Goal: Check status: Check status

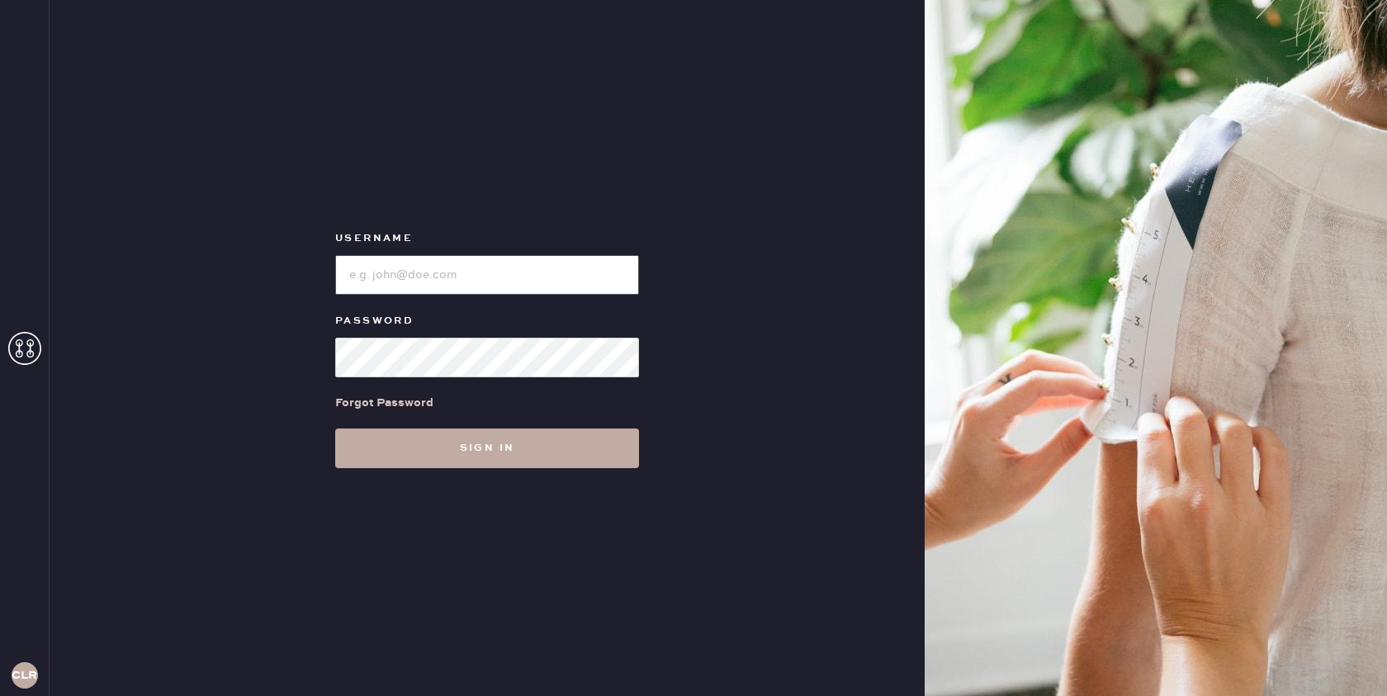
type input "[EMAIL_ADDRESS][DOMAIN_NAME]"
click at [504, 441] on button "Sign in" at bounding box center [487, 449] width 304 height 40
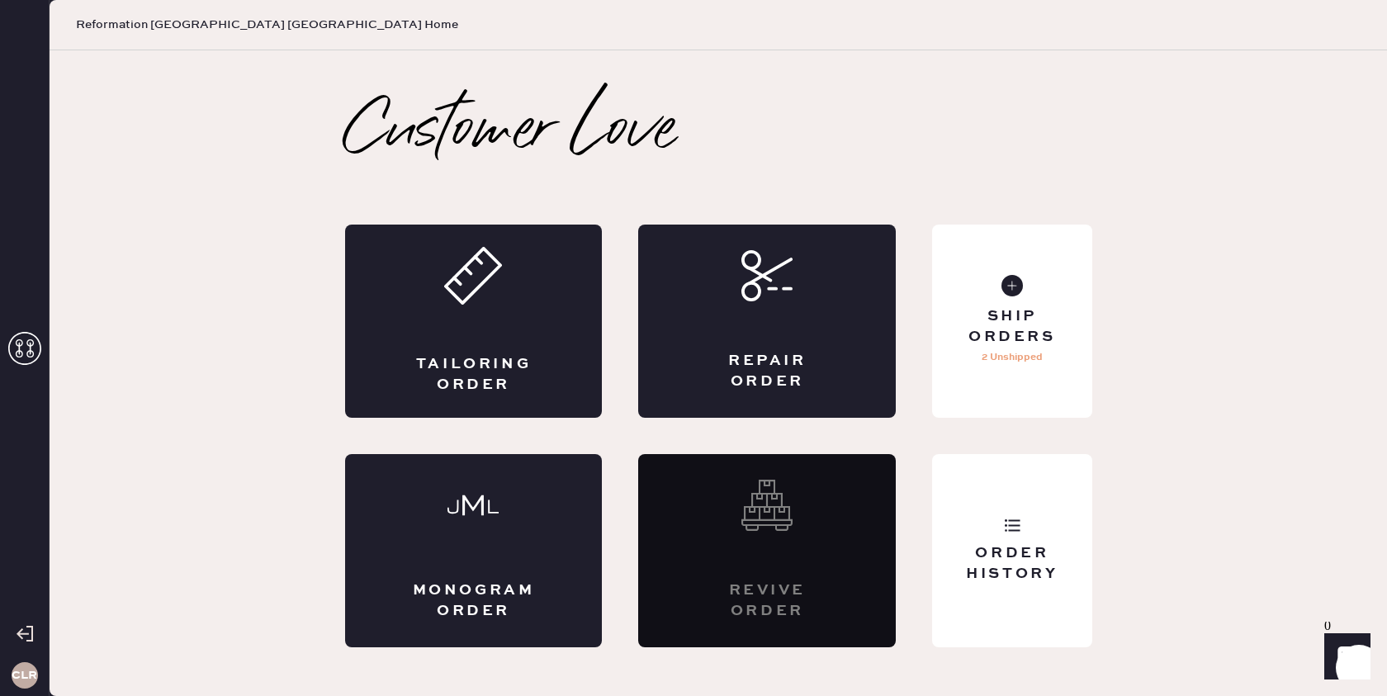
click at [26, 345] on icon at bounding box center [24, 348] width 33 height 33
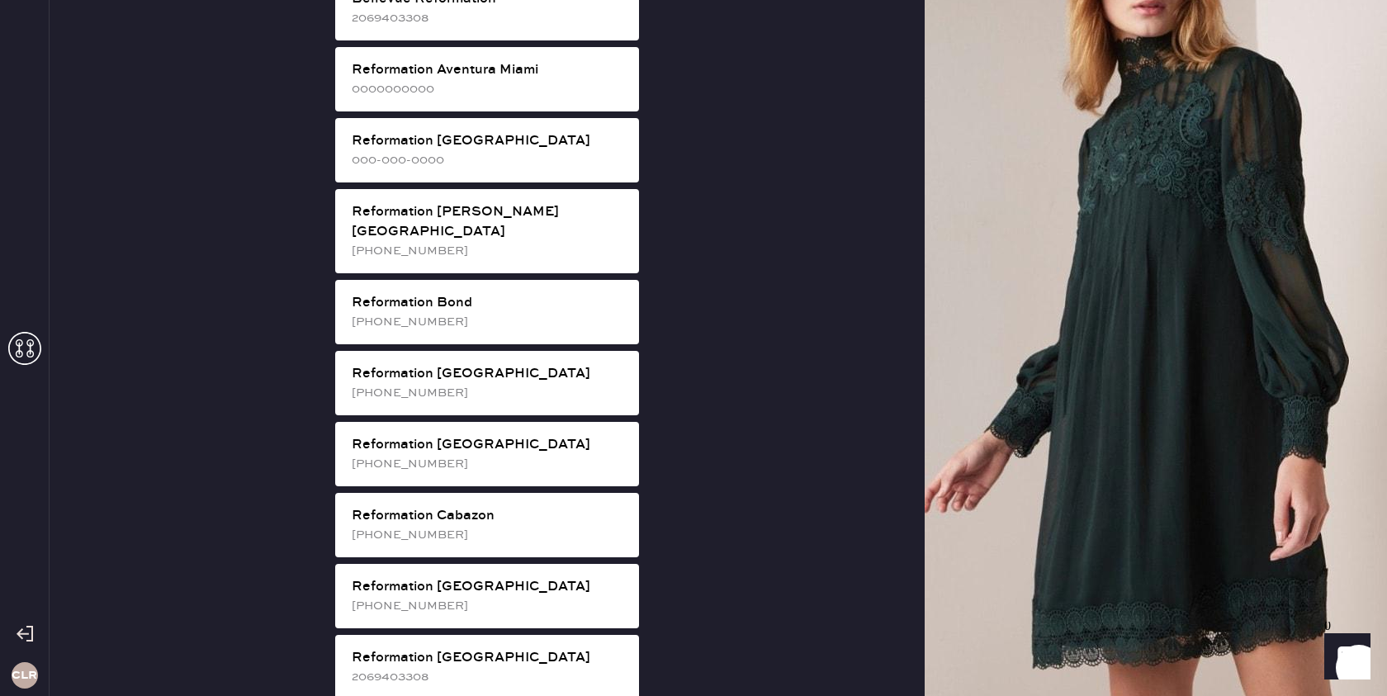
scroll to position [1324, 0]
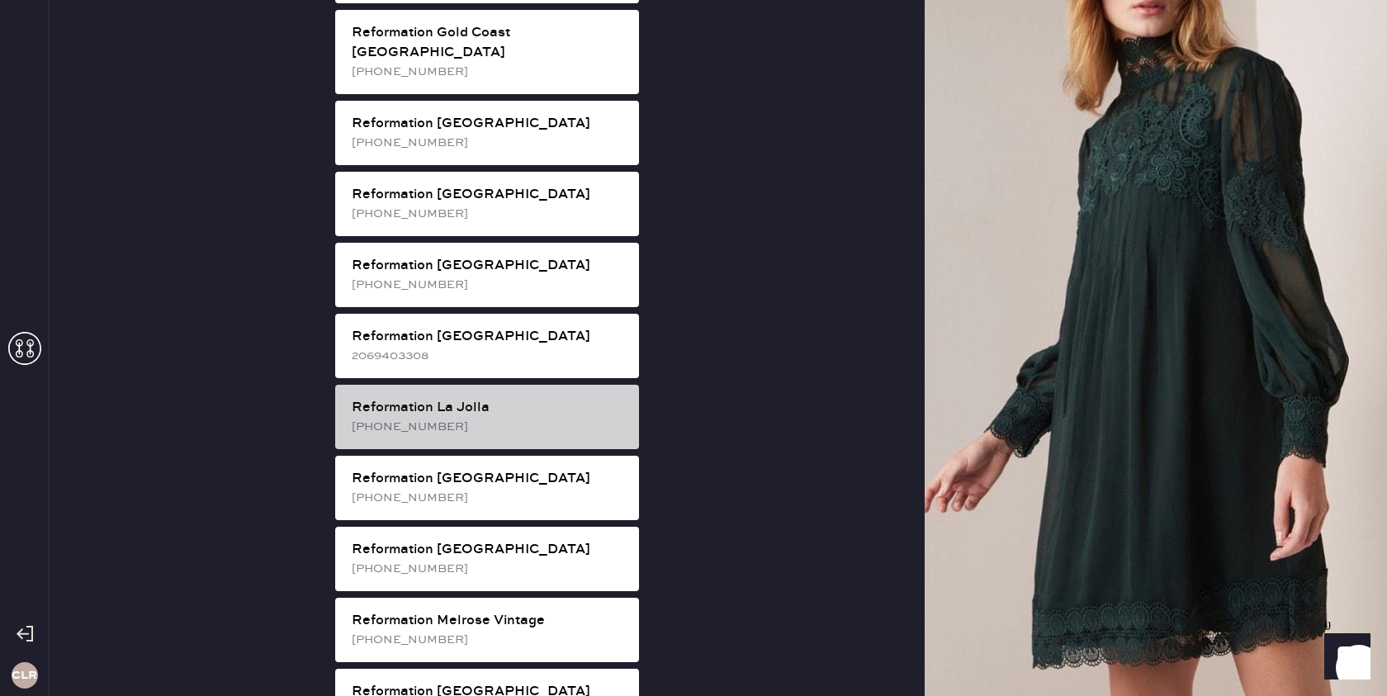
click at [528, 398] on div "Reformation La Jolla" at bounding box center [489, 408] width 274 height 20
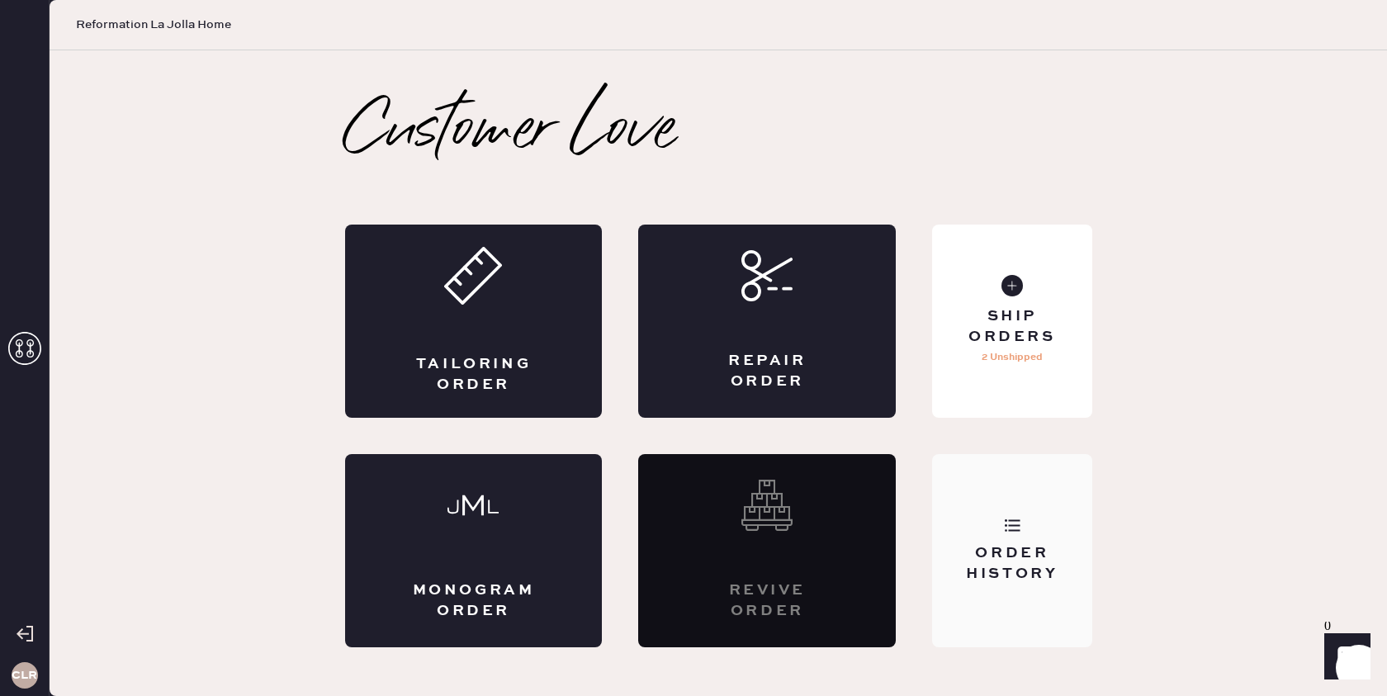
click at [1028, 533] on div "Order History" at bounding box center [1011, 550] width 159 height 193
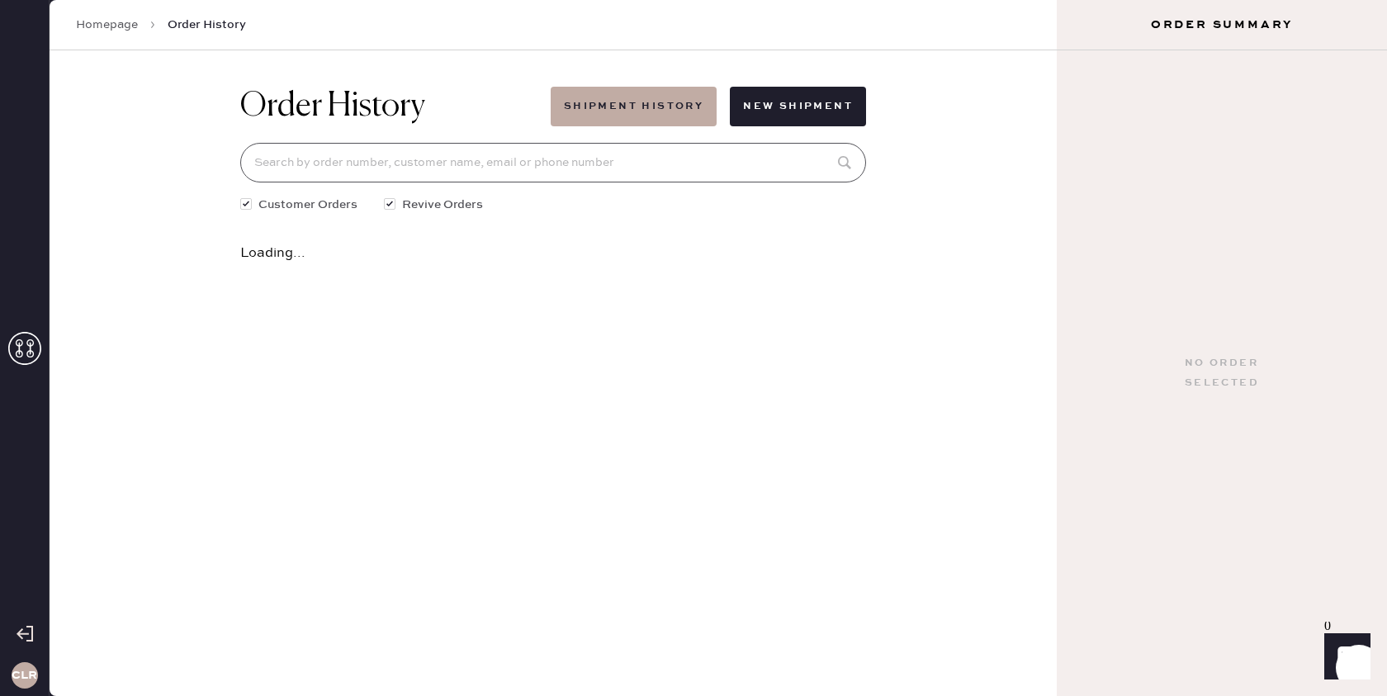
click at [573, 159] on input at bounding box center [553, 163] width 626 height 40
paste input "81526"
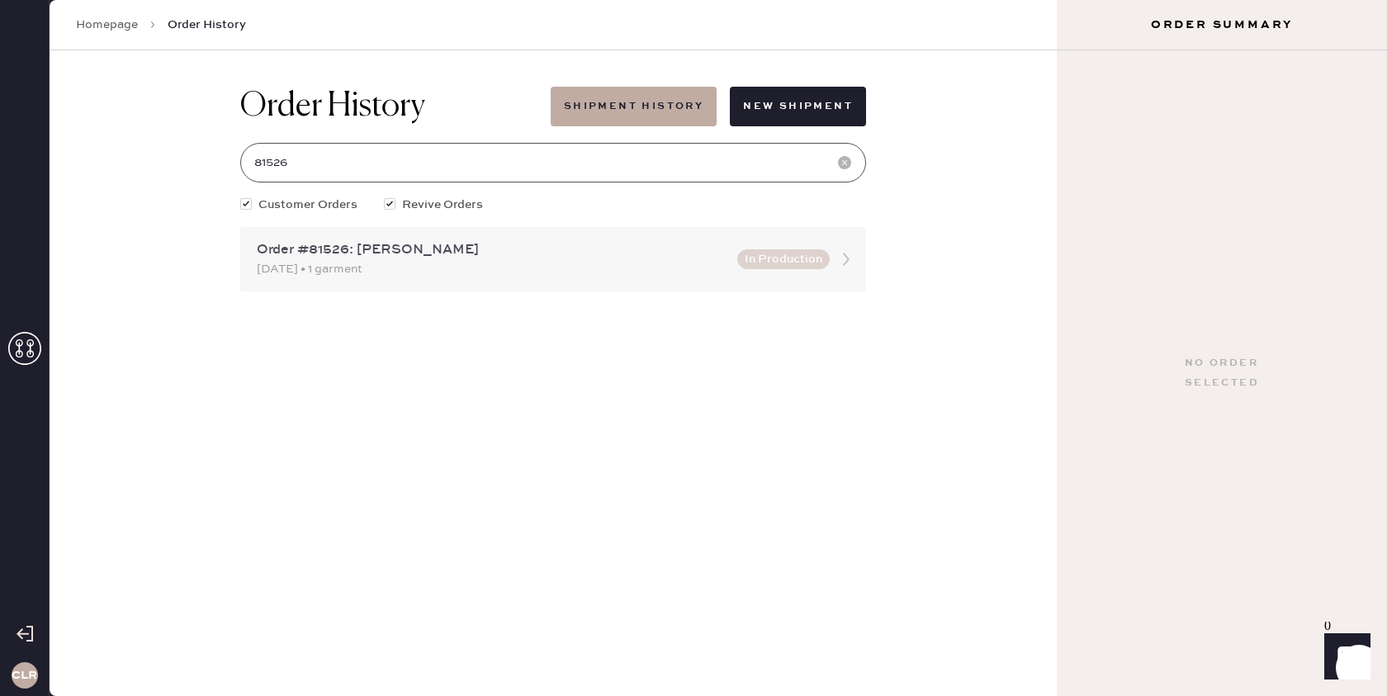
type input "81526"
click at [842, 260] on icon at bounding box center [846, 259] width 33 height 33
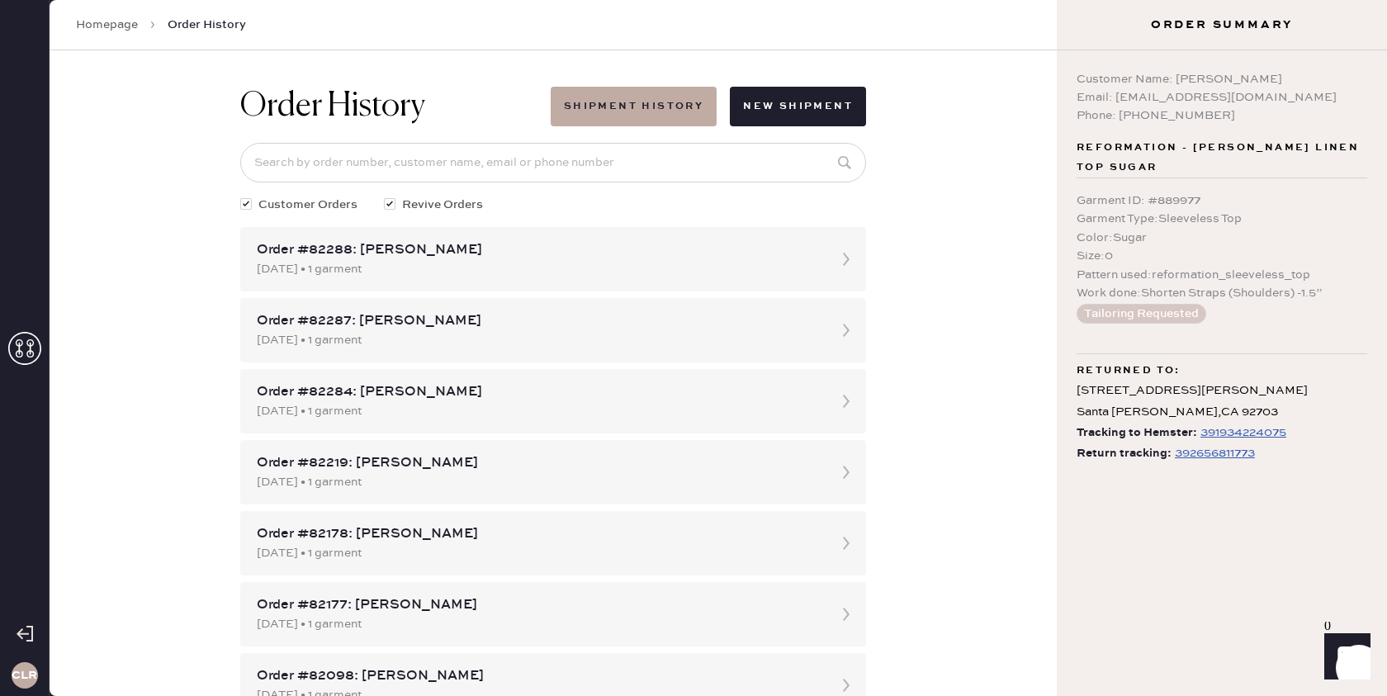
click at [1205, 443] on div "392656811773" at bounding box center [1215, 453] width 80 height 20
